Goal: Task Accomplishment & Management: Manage account settings

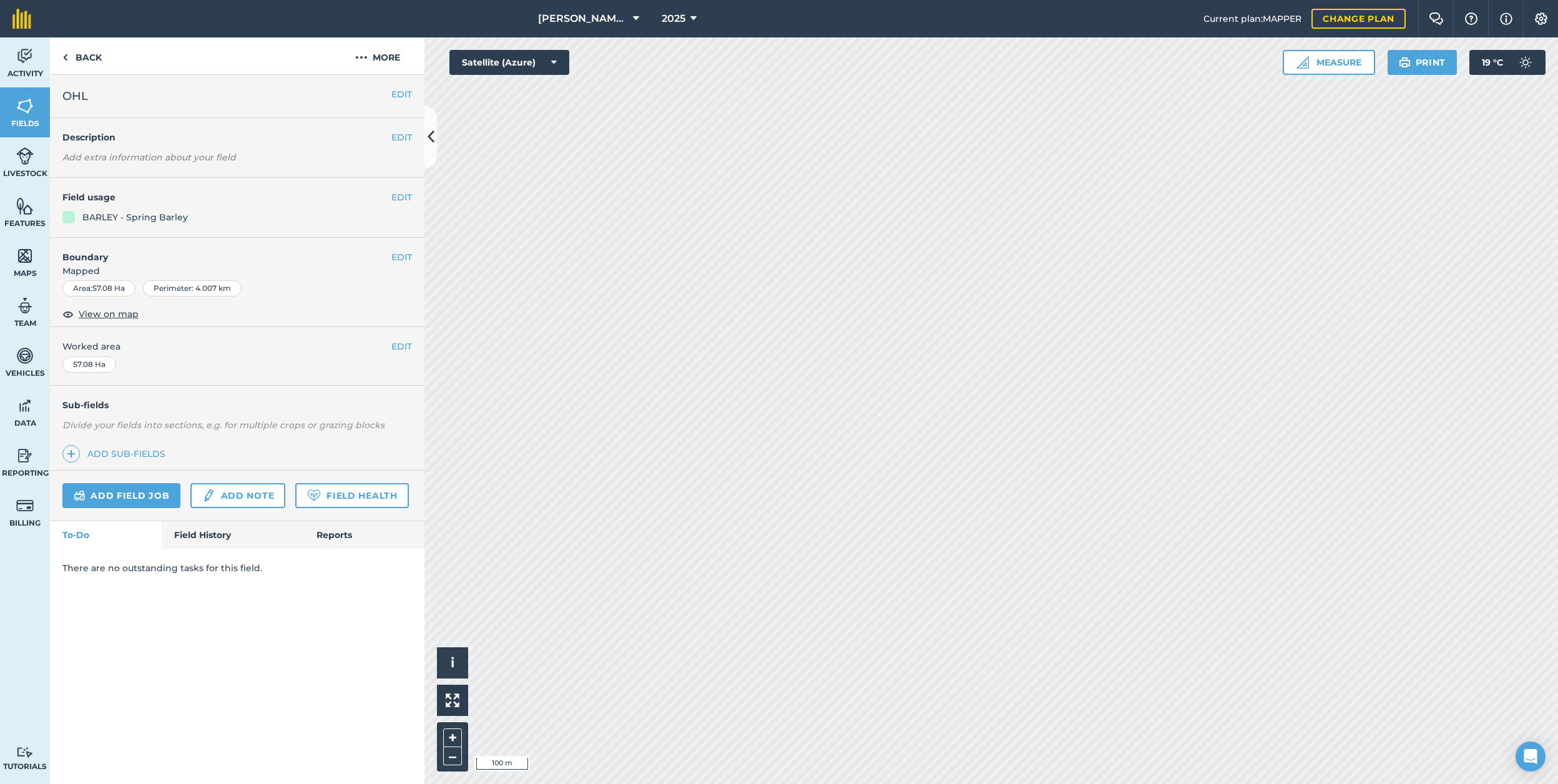
click at [401, 195] on button "EDIT" at bounding box center [402, 197] width 21 height 14
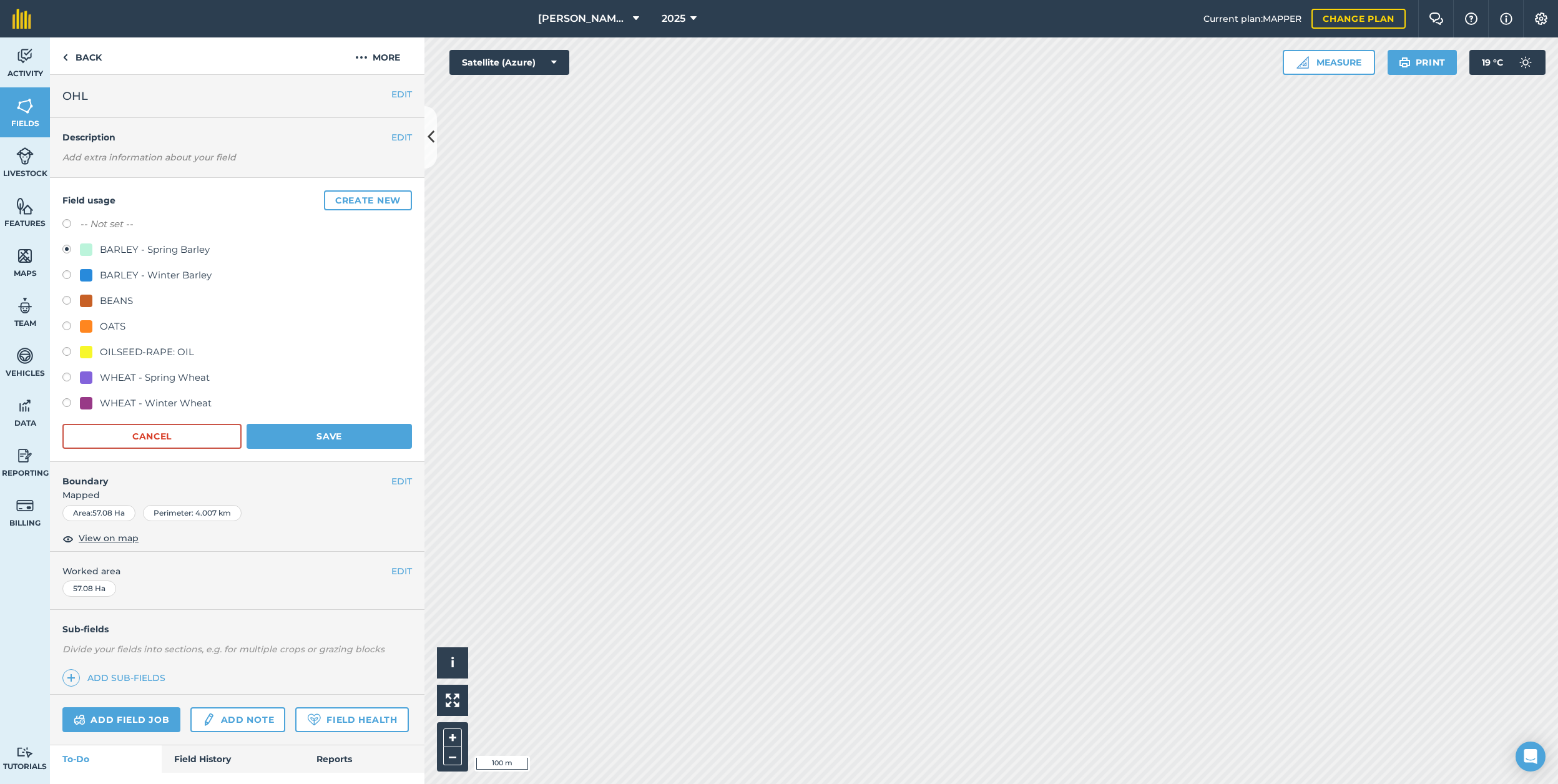
click at [71, 350] on label at bounding box center [70, 353] width 17 height 13
radio input "true"
radio input "false"
drag, startPoint x: 330, startPoint y: 431, endPoint x: 323, endPoint y: 426, distance: 8.6
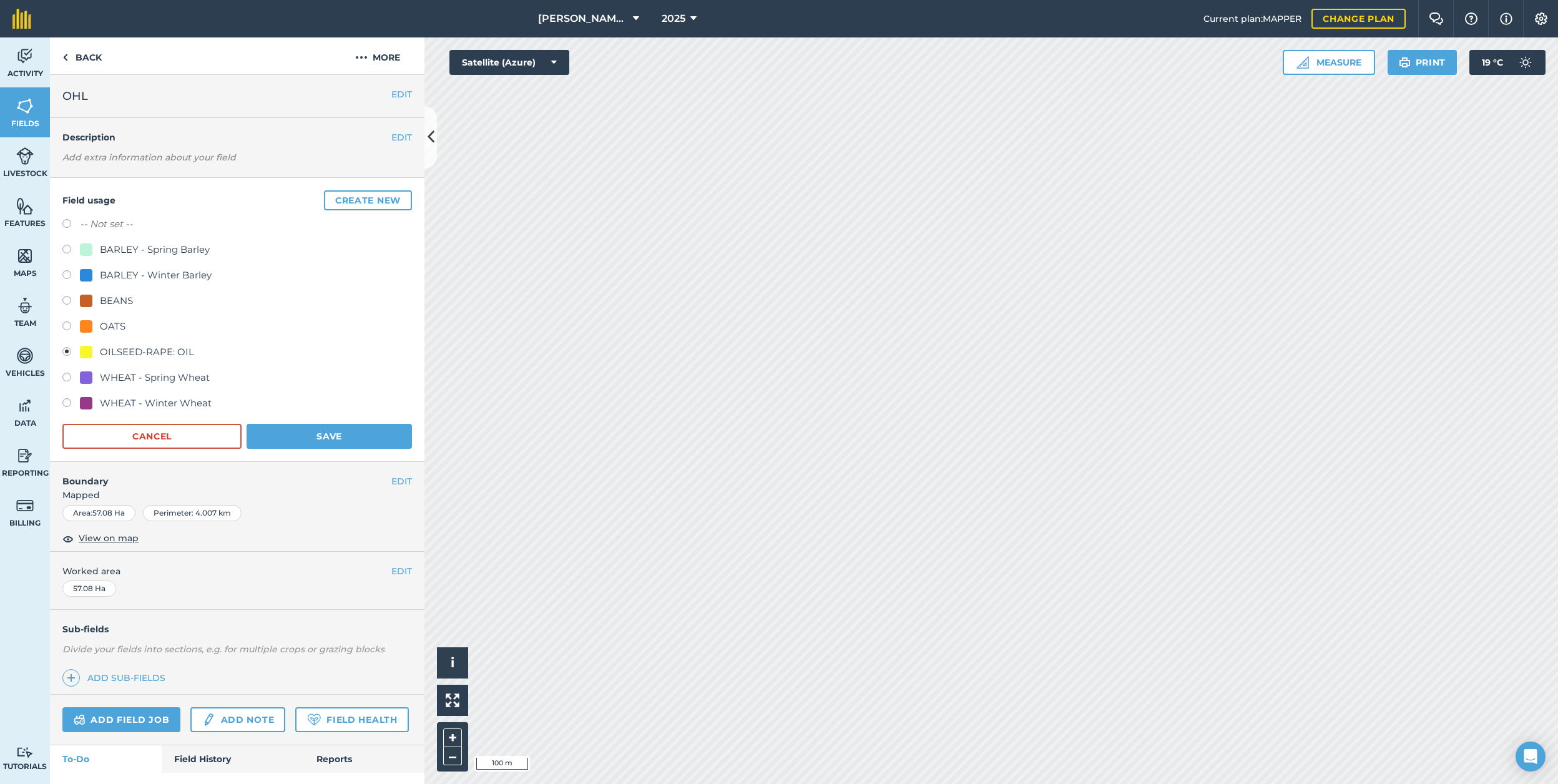
click at [329, 431] on button "Save" at bounding box center [329, 435] width 166 height 25
